Goal: Transaction & Acquisition: Subscribe to service/newsletter

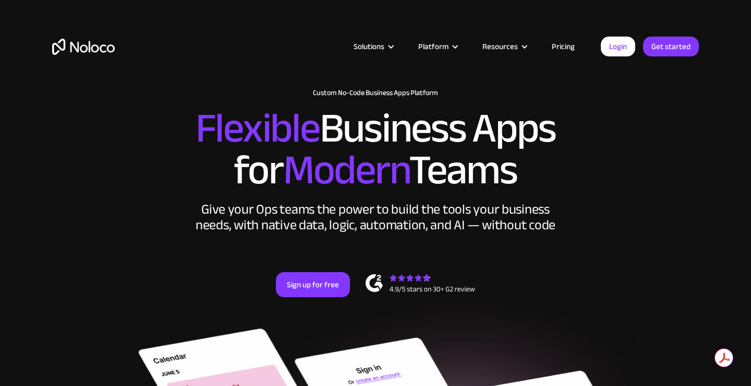
click at [554, 45] on link "Pricing" at bounding box center [563, 47] width 49 height 14
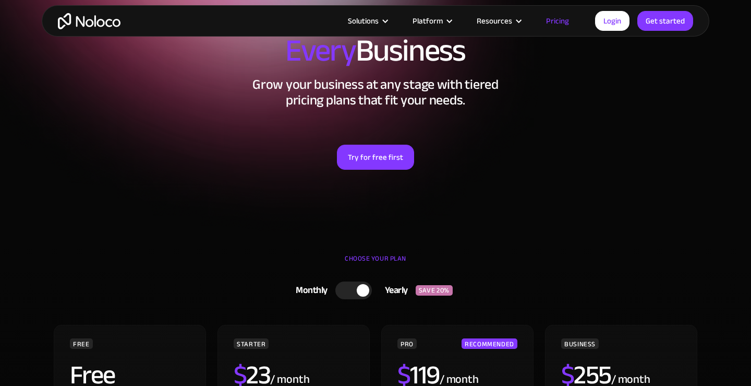
scroll to position [331, 0]
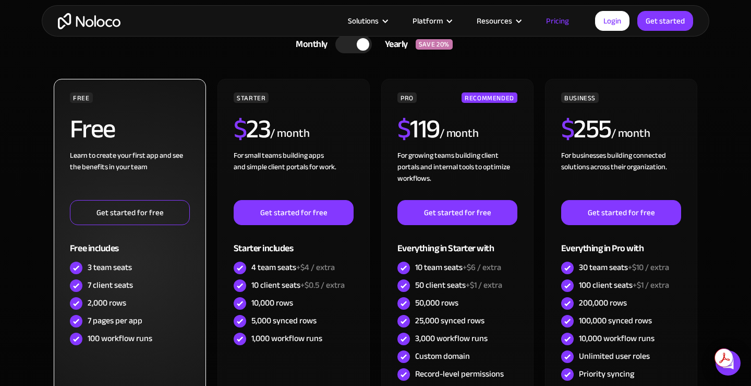
click at [131, 206] on link "Get started for free" at bounding box center [130, 212] width 120 height 25
